Goal: Navigation & Orientation: Find specific page/section

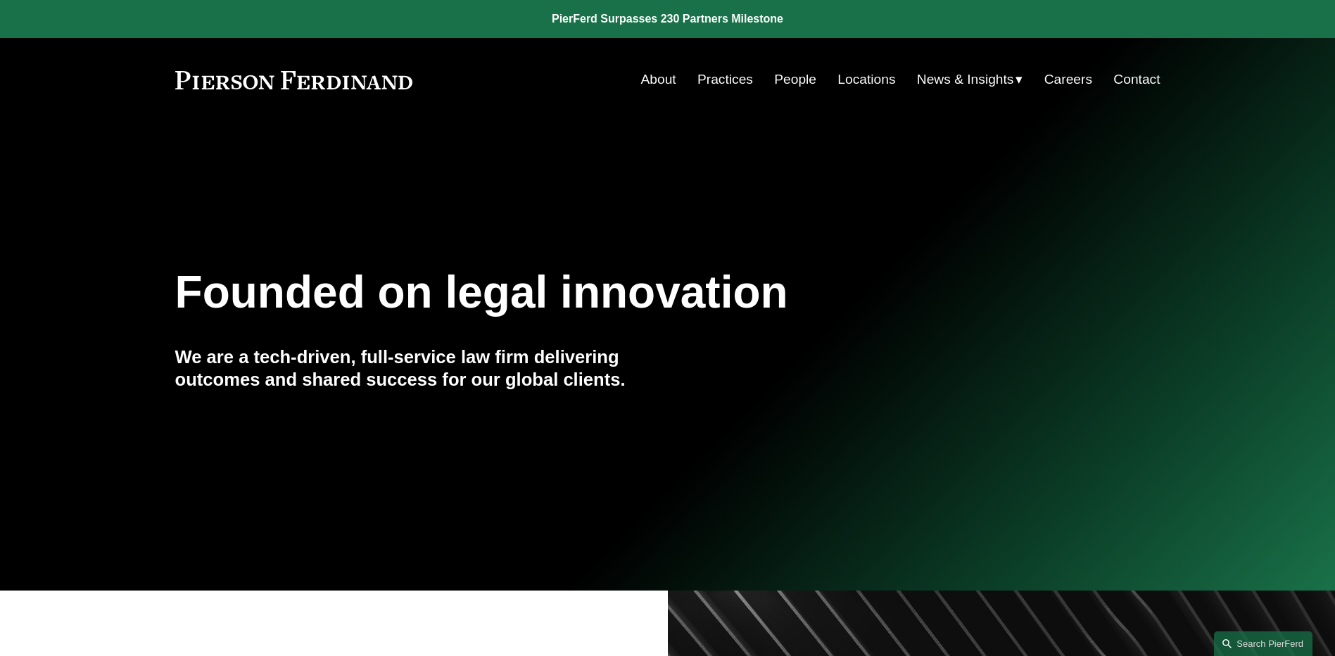
click at [789, 80] on link "People" at bounding box center [795, 79] width 42 height 27
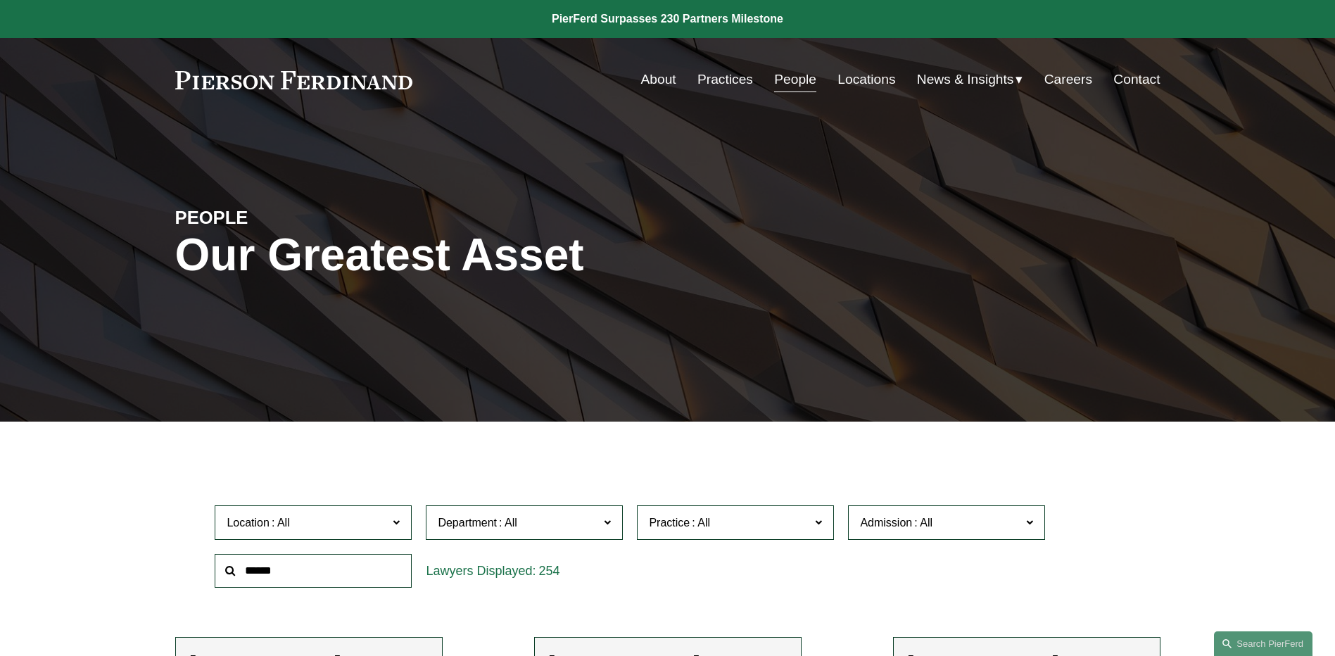
click at [0, 0] on span "News" at bounding box center [0, 0] width 0 height 0
